Goal: Find specific page/section: Find specific page/section

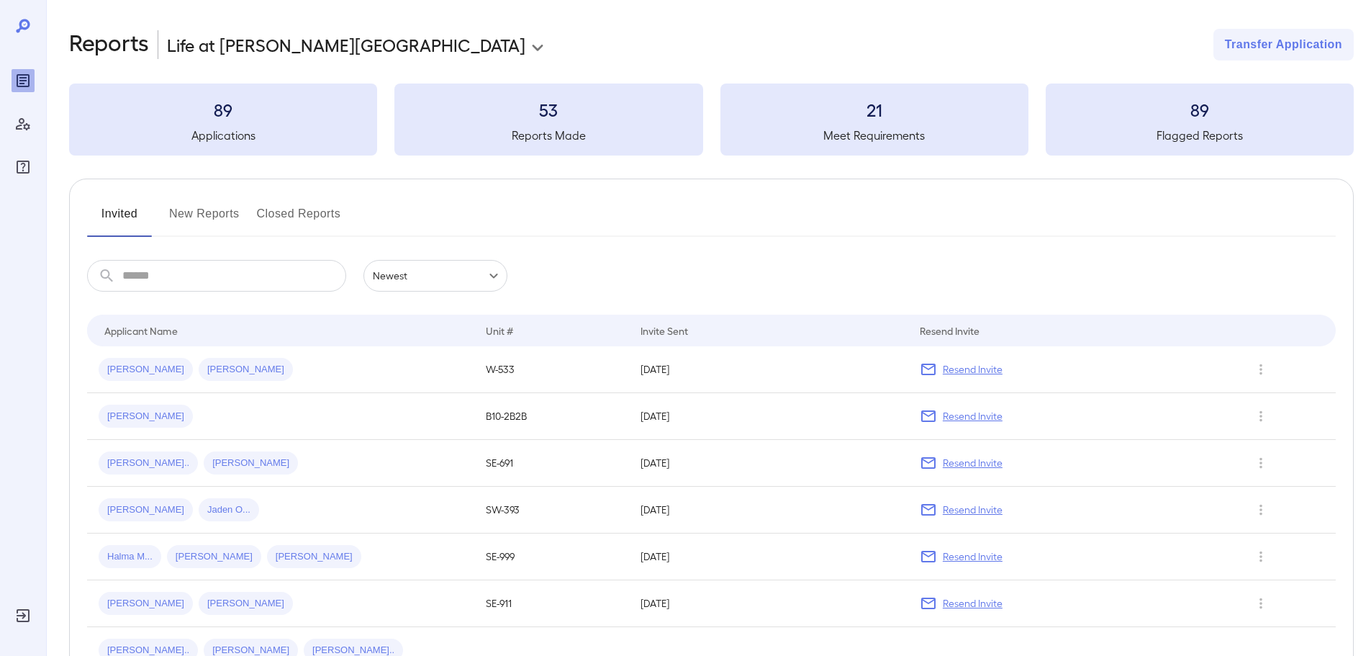
click at [212, 222] on button "New Reports" at bounding box center [204, 219] width 71 height 35
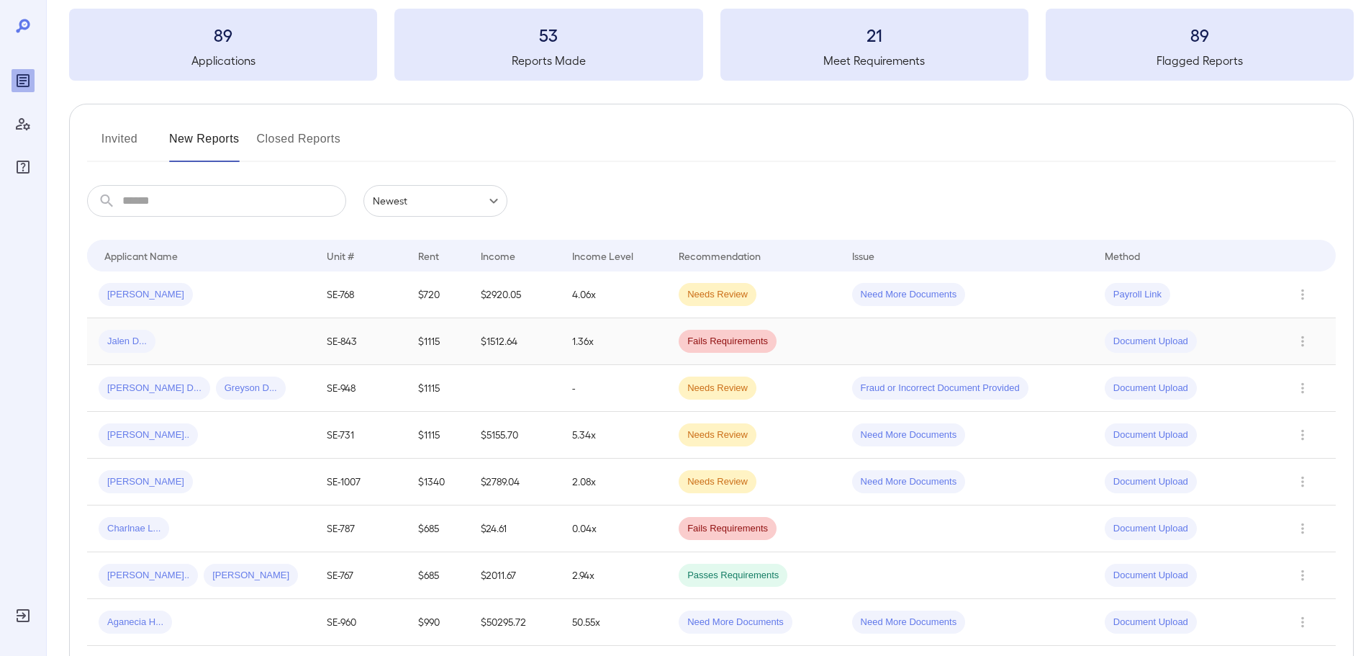
scroll to position [216, 0]
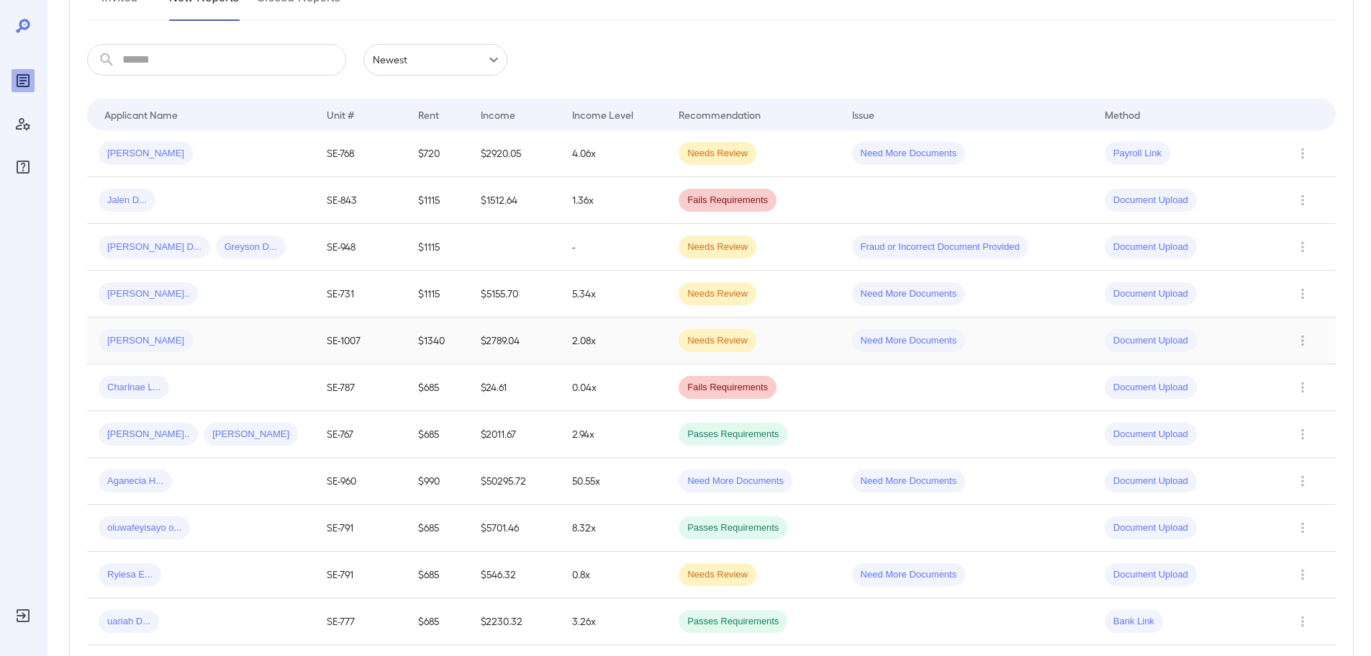
click at [226, 341] on div "elizabeth F..." at bounding box center [201, 340] width 205 height 23
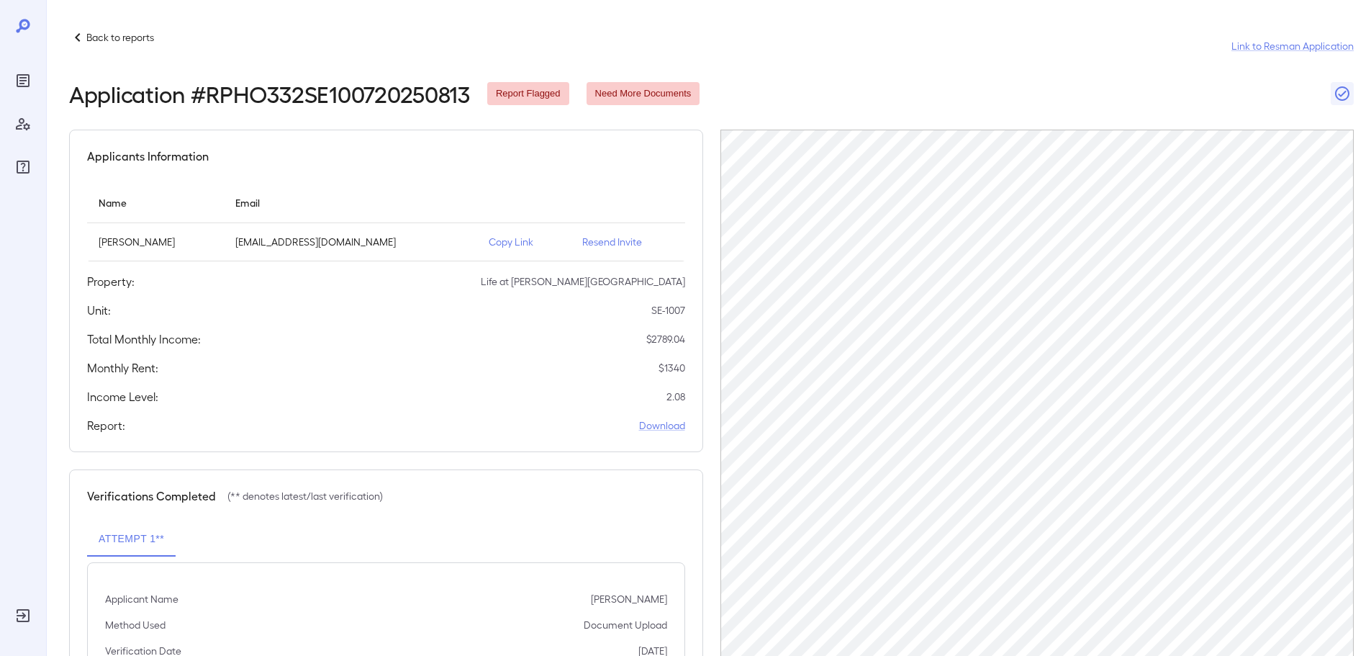
click at [122, 30] on p "Back to reports" at bounding box center [120, 37] width 68 height 14
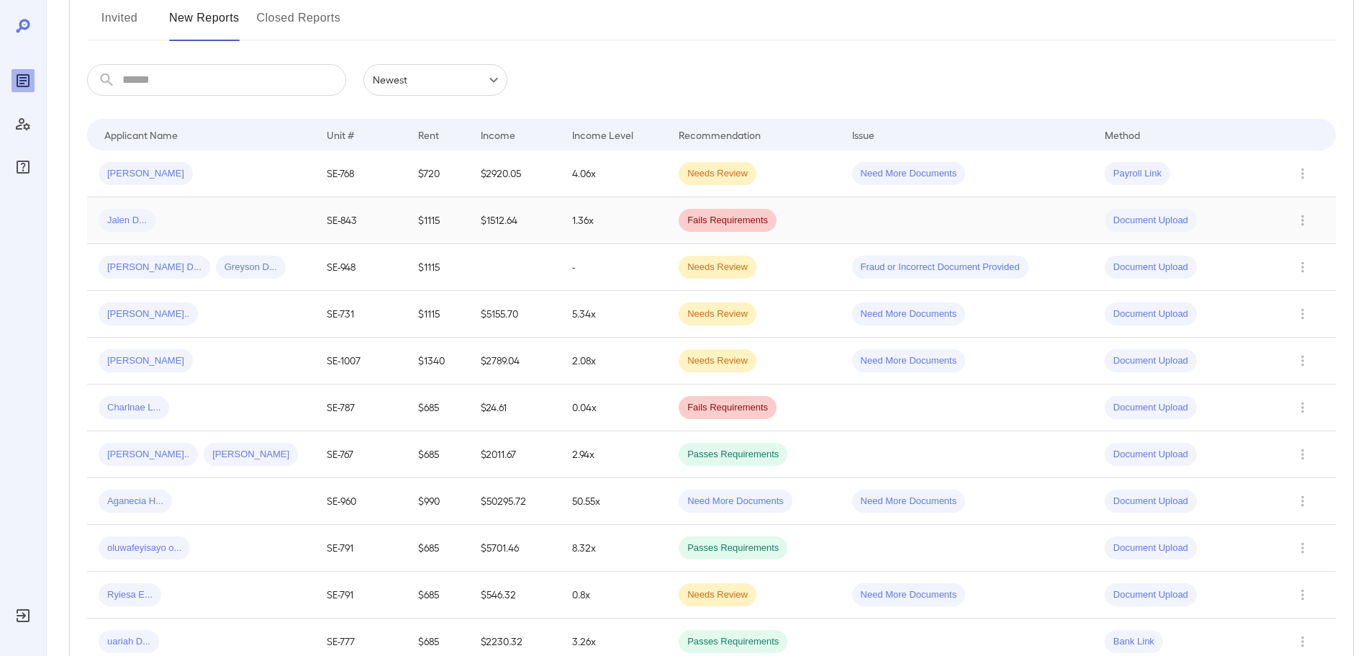
scroll to position [216, 0]
